Goal: Task Accomplishment & Management: Use online tool/utility

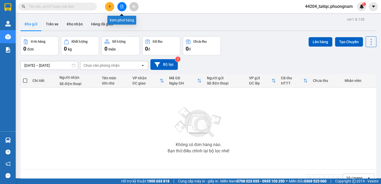
click at [122, 7] on icon "file-add" at bounding box center [122, 7] width 3 height 4
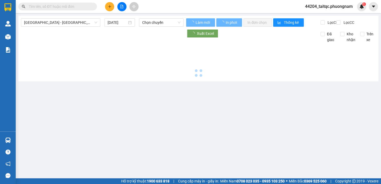
type input "[DATE]"
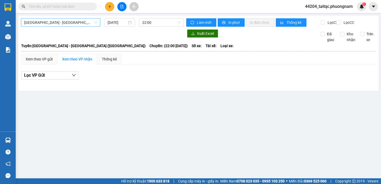
click at [77, 24] on span "[GEOGRAPHIC_DATA] - [GEOGRAPHIC_DATA] ([GEOGRAPHIC_DATA])" at bounding box center [60, 23] width 73 height 8
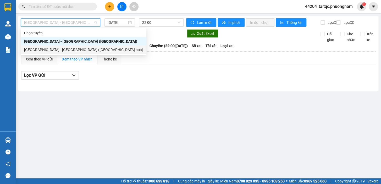
click at [68, 48] on div "[GEOGRAPHIC_DATA] - [GEOGRAPHIC_DATA] ([GEOGRAPHIC_DATA] hoá)" at bounding box center [83, 50] width 119 height 6
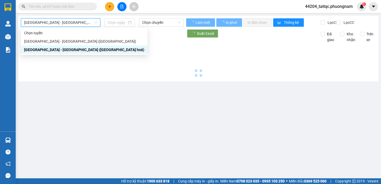
type input "[DATE]"
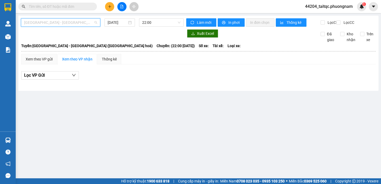
click at [81, 26] on span "[GEOGRAPHIC_DATA] - [GEOGRAPHIC_DATA] ([GEOGRAPHIC_DATA] hoá)" at bounding box center [60, 23] width 73 height 8
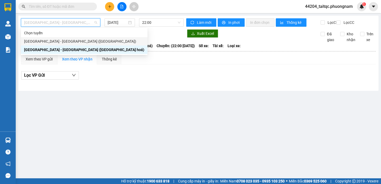
click at [65, 39] on div "[GEOGRAPHIC_DATA] - [GEOGRAPHIC_DATA] ([GEOGRAPHIC_DATA])" at bounding box center [84, 42] width 120 height 6
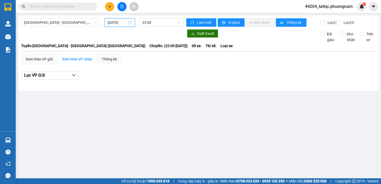
click at [116, 22] on input "[DATE]" at bounding box center [118, 23] width 20 height 6
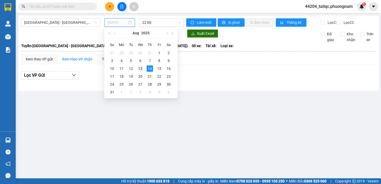
click at [142, 69] on div "13" at bounding box center [140, 69] width 6 height 6
type input "[DATE]"
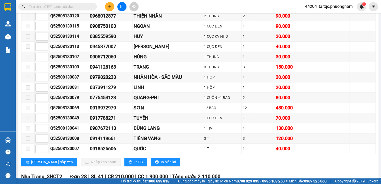
scroll to position [3360, 0]
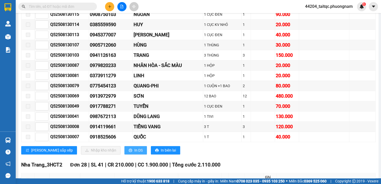
click at [124, 146] on button "In DS" at bounding box center [135, 150] width 23 height 8
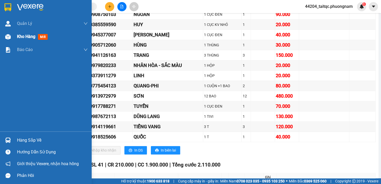
click at [8, 37] on img at bounding box center [8, 37] width 6 height 6
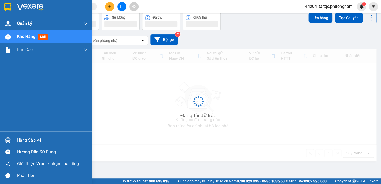
scroll to position [24, 0]
